Goal: Check status: Check status

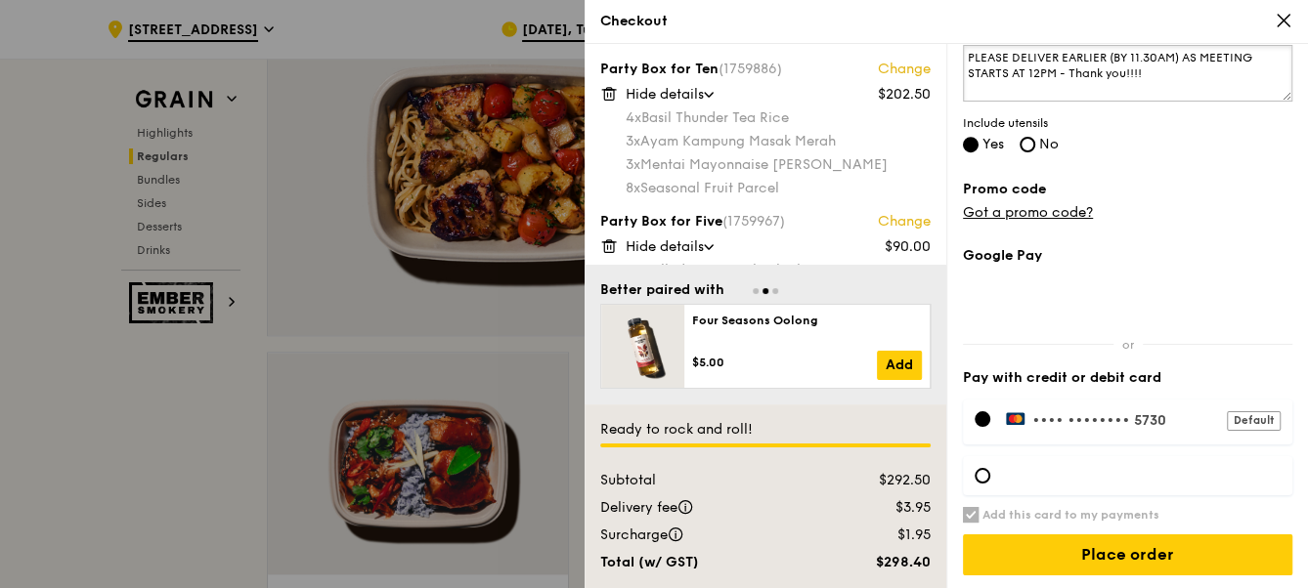
scroll to position [592, 0]
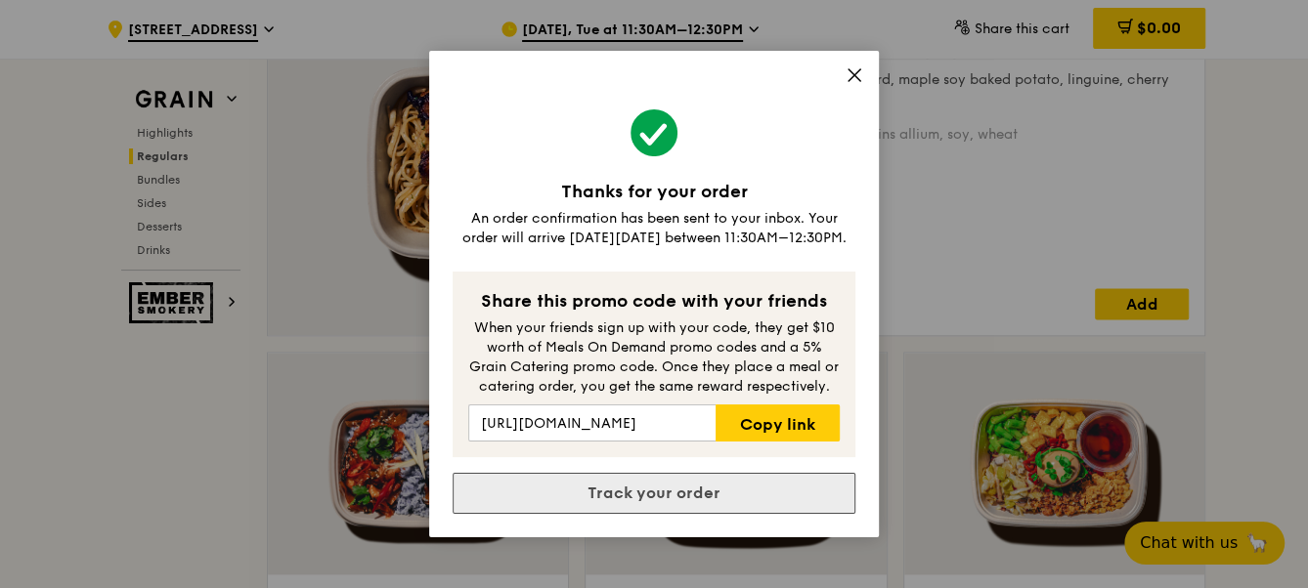
click at [658, 489] on link "Track your order" at bounding box center [653, 493] width 403 height 41
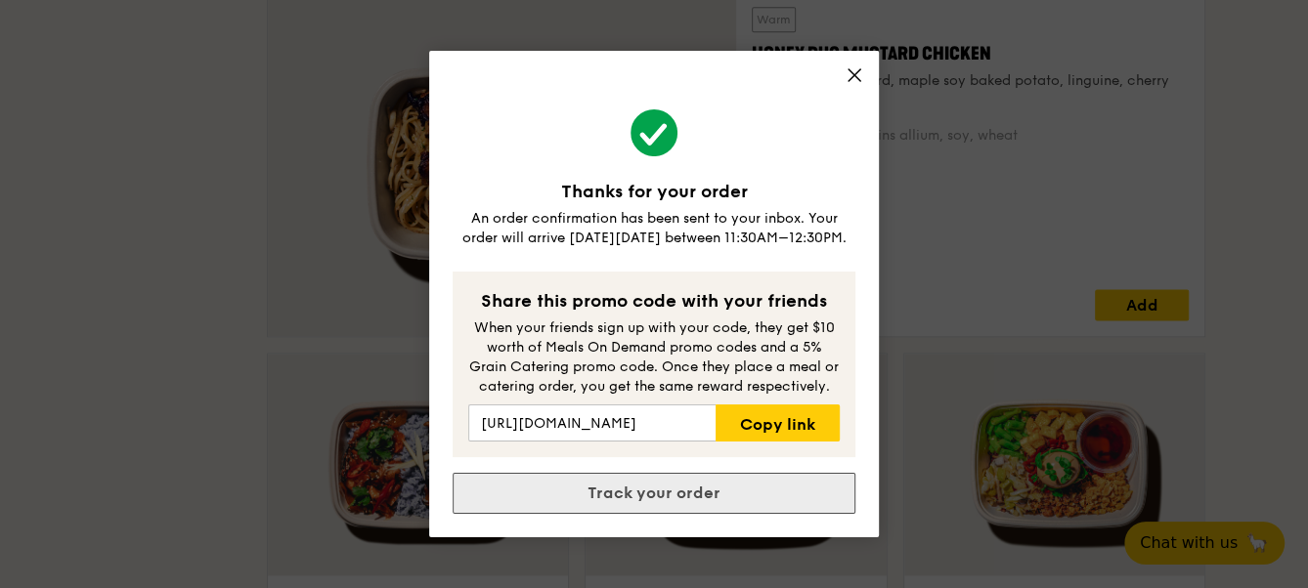
scroll to position [0, 0]
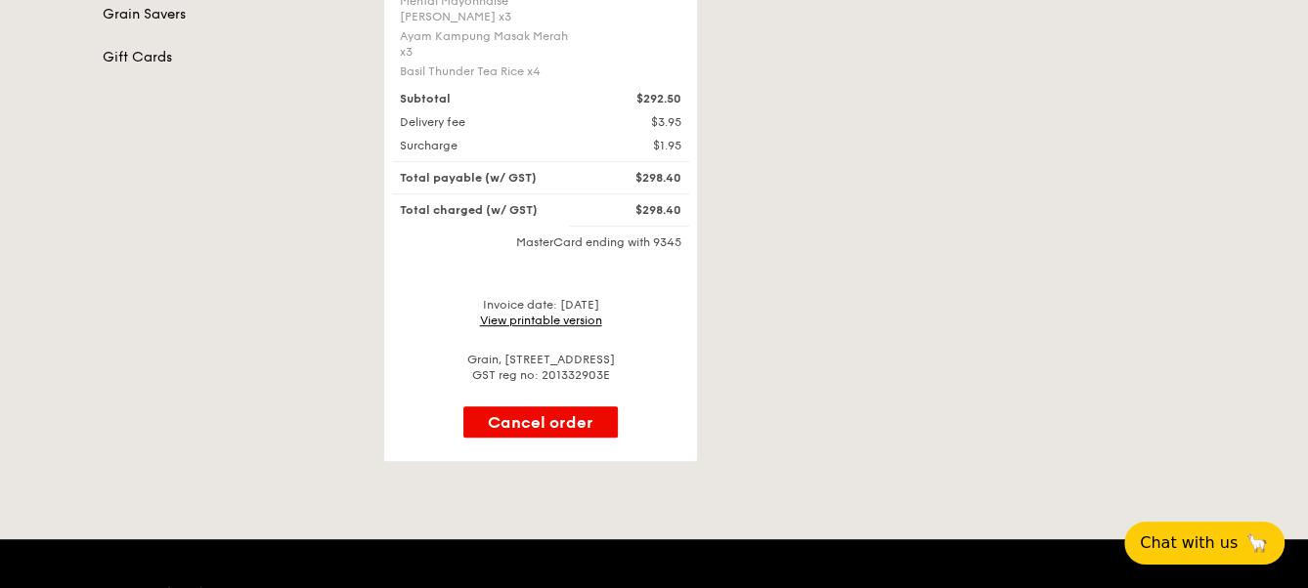
scroll to position [533, 0]
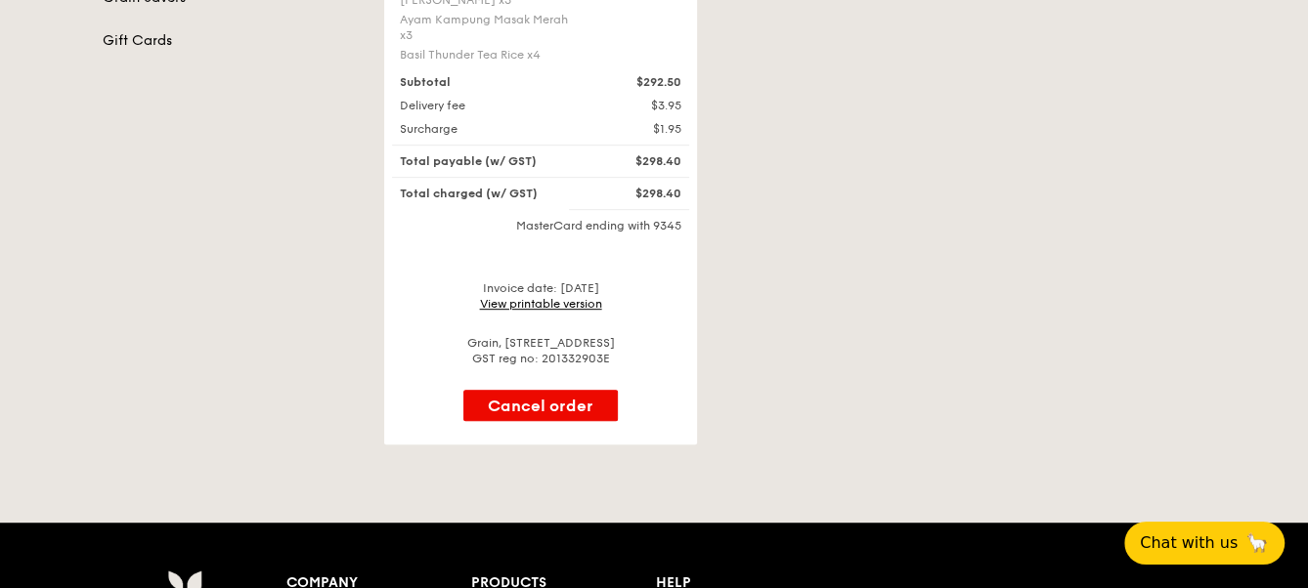
click at [567, 308] on div "Invoice date: [DATE] View printable version" at bounding box center [540, 295] width 297 height 31
click at [567, 301] on link "View printable version" at bounding box center [541, 304] width 122 height 14
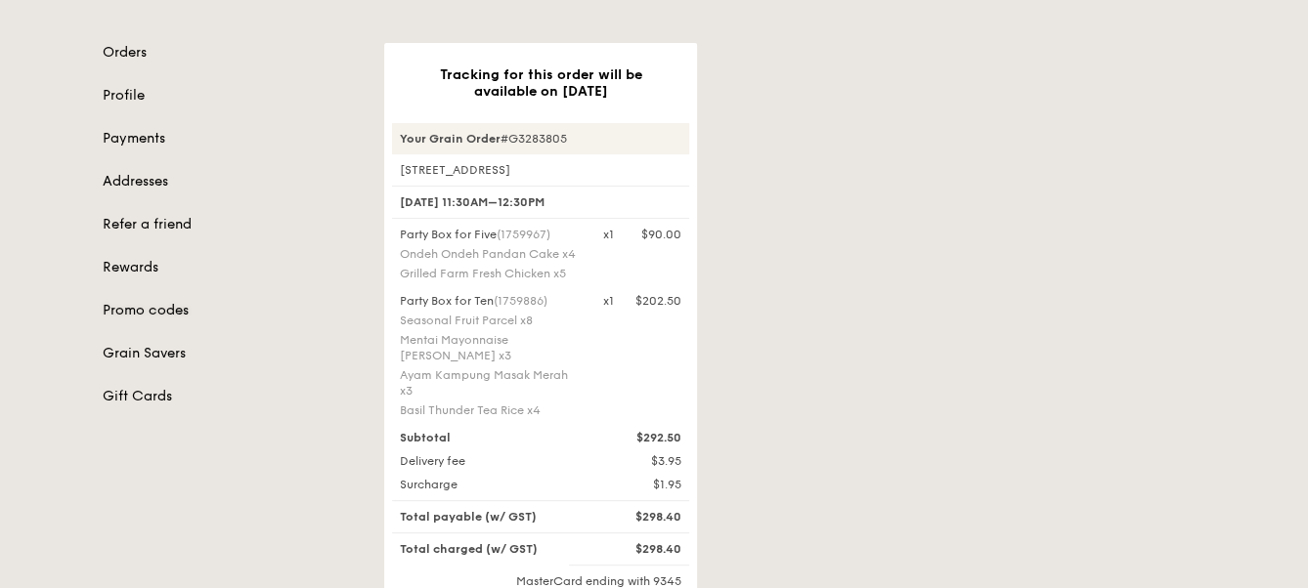
click at [151, 309] on link "Promo codes" at bounding box center [232, 311] width 258 height 20
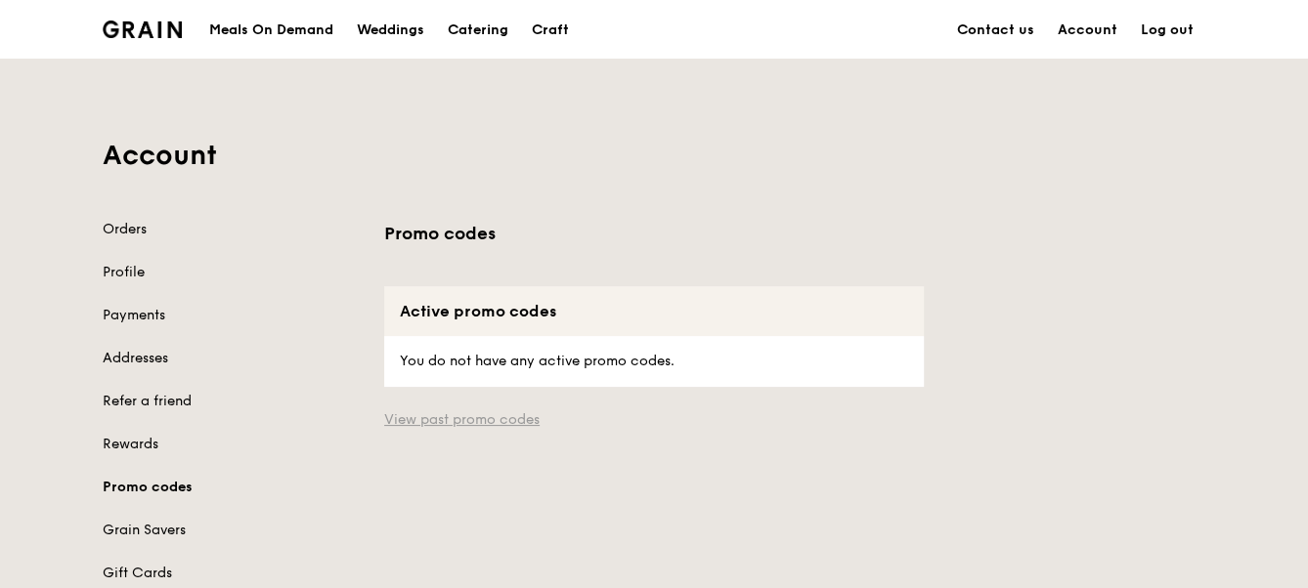
click at [453, 413] on link "View past promo codes" at bounding box center [653, 420] width 539 height 20
click at [481, 425] on link "View active promo codes" at bounding box center [653, 420] width 539 height 20
click at [490, 425] on link "View past promo codes" at bounding box center [653, 420] width 539 height 20
click at [488, 426] on link "View active promo codes" at bounding box center [653, 420] width 539 height 20
